Goal: Navigation & Orientation: Find specific page/section

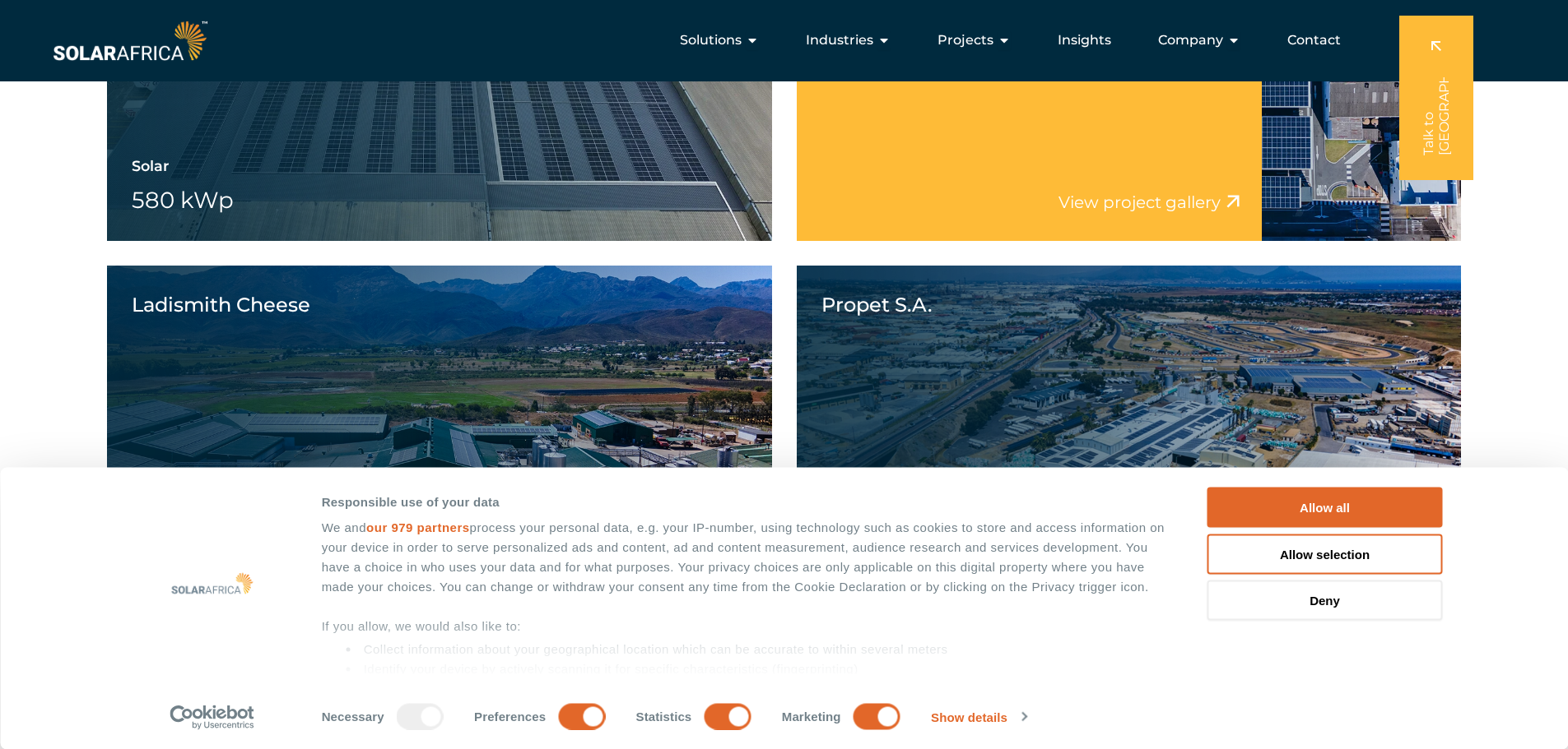
scroll to position [1662, 0]
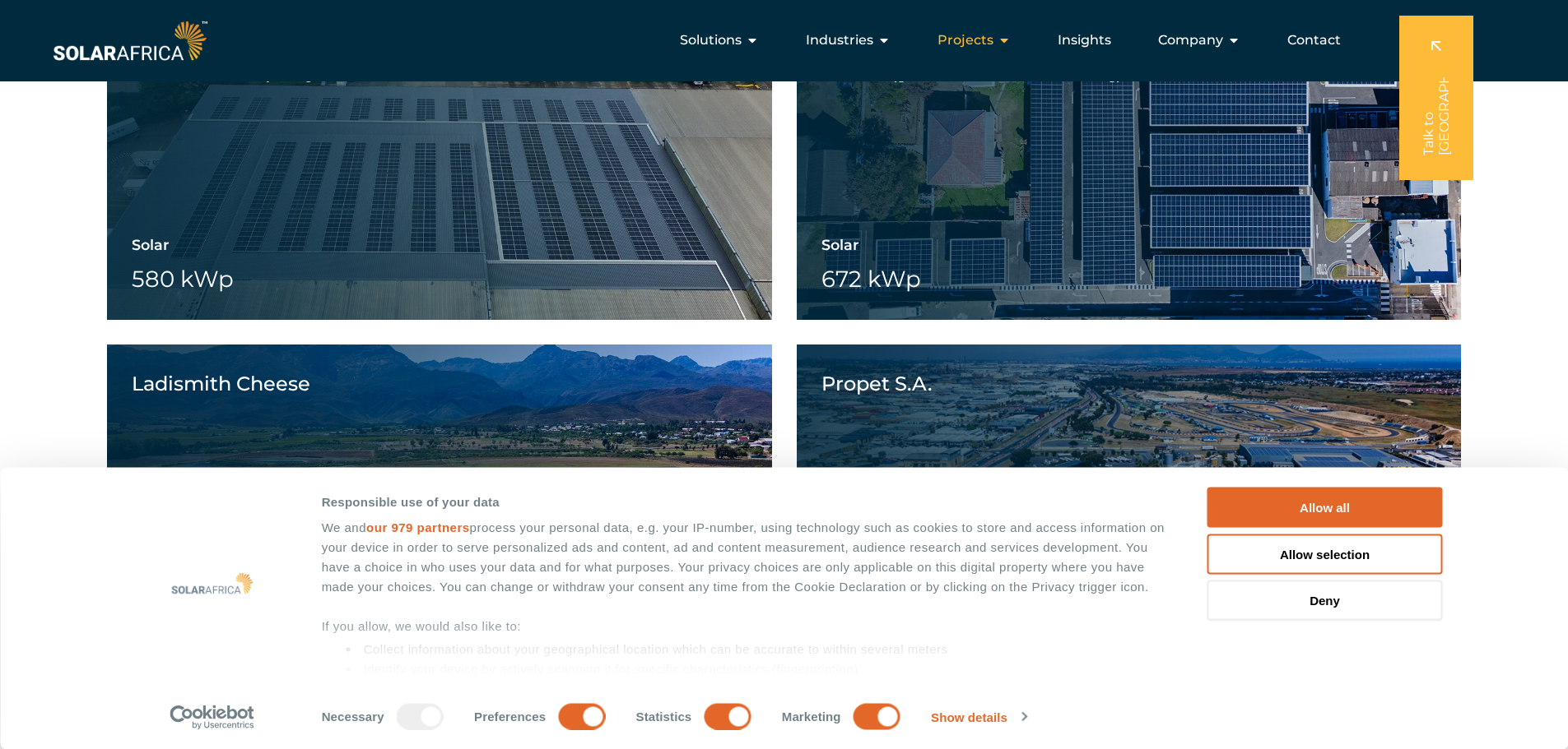
click at [991, 40] on span "Projects" at bounding box center [965, 40] width 56 height 20
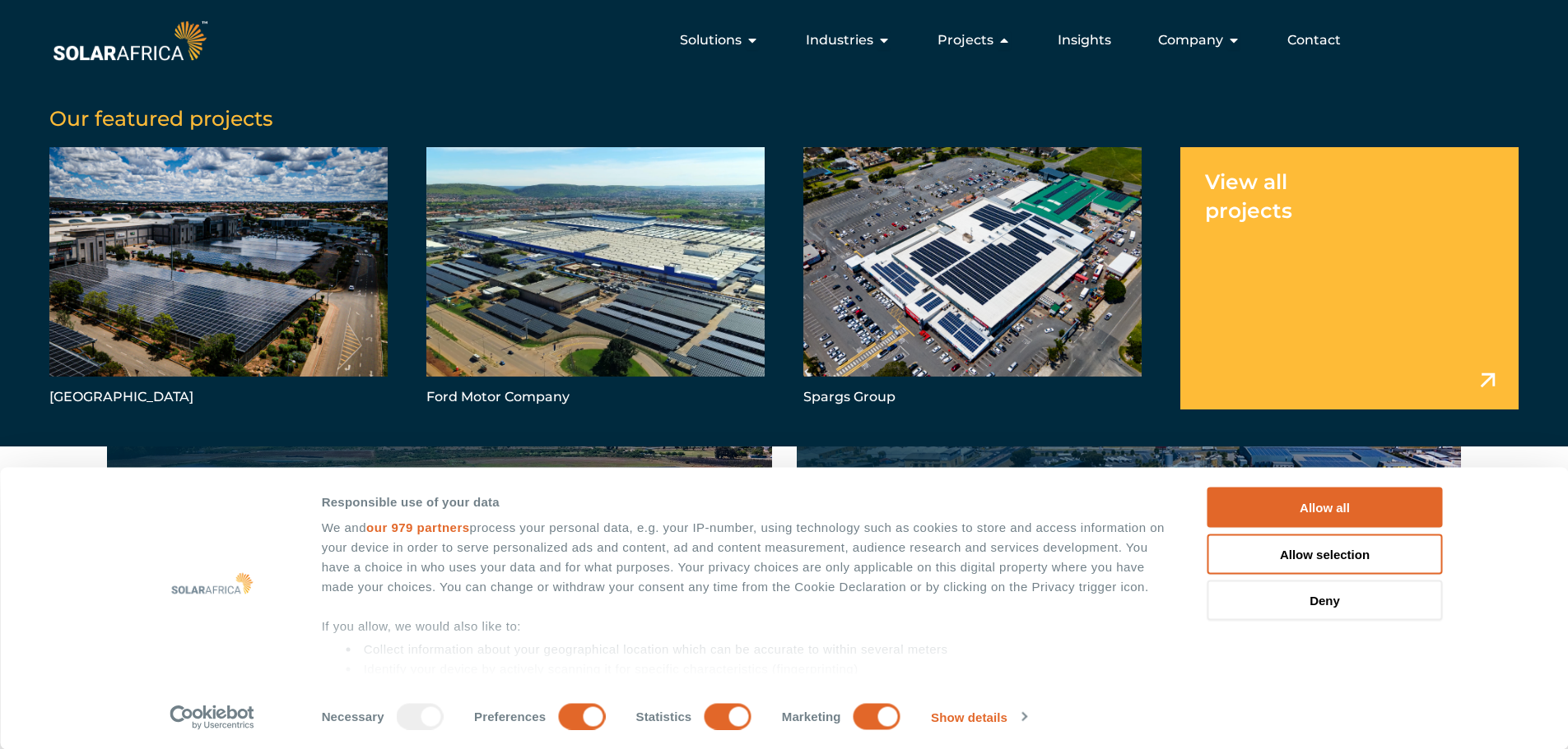
click at [1490, 388] on link "Menu" at bounding box center [1349, 278] width 338 height 262
